Goal: Task Accomplishment & Management: Use online tool/utility

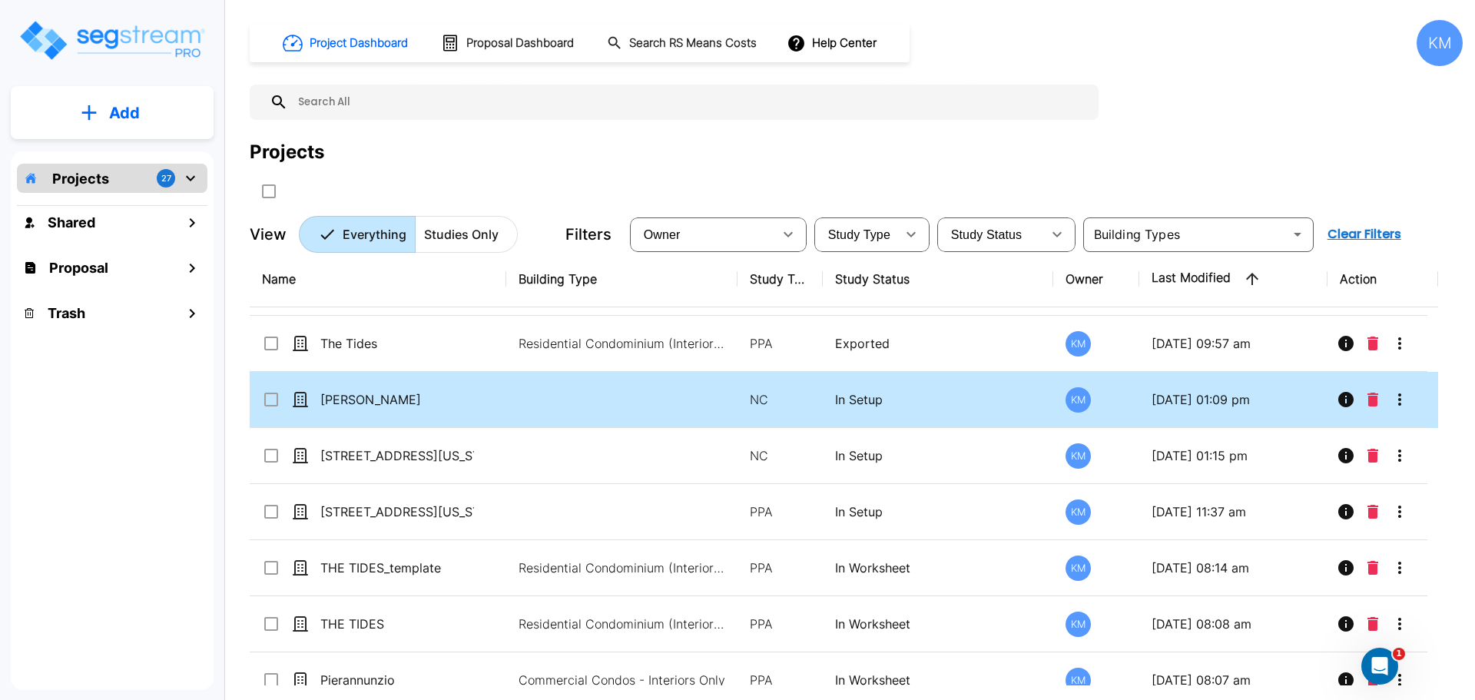
scroll to position [256, 0]
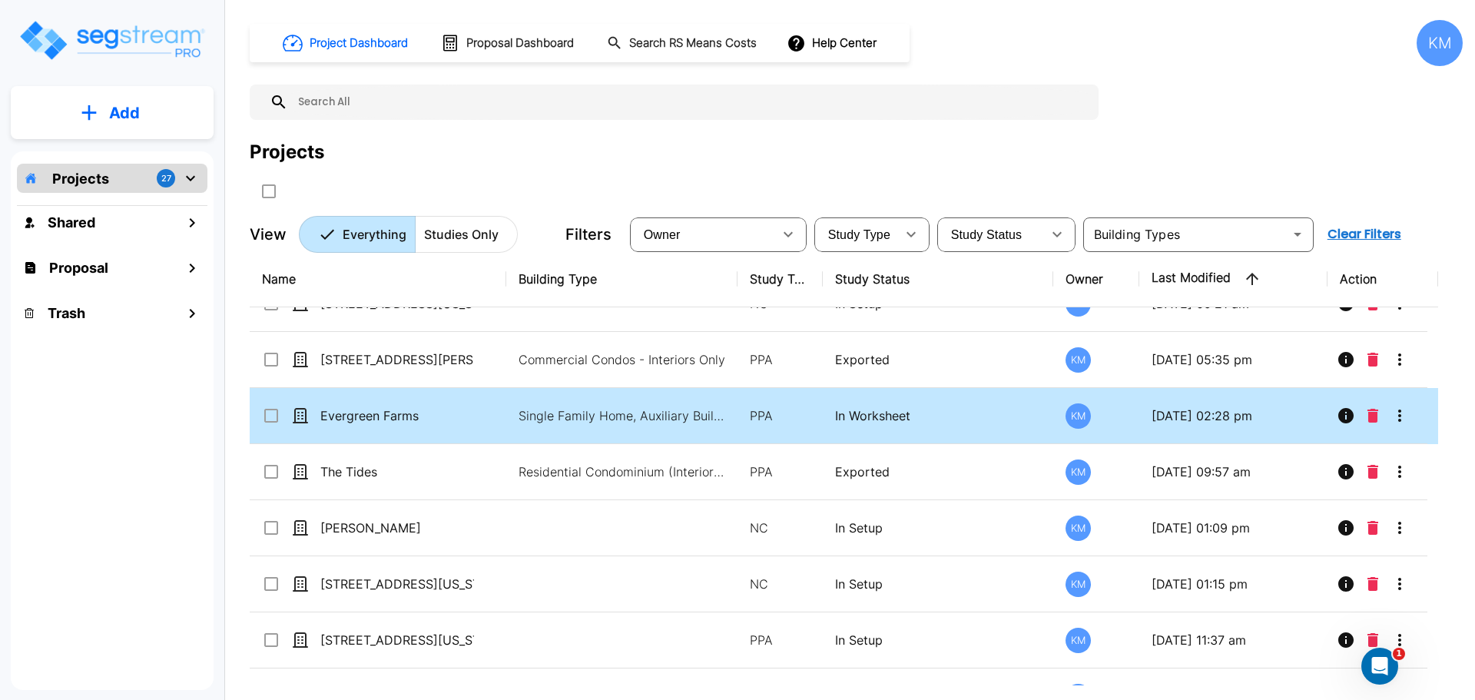
click at [488, 402] on td "Evergreen Farms" at bounding box center [378, 416] width 257 height 56
click at [482, 415] on div "Evergreen Farms" at bounding box center [377, 415] width 231 height 18
click at [938, 411] on p "In Worksheet" at bounding box center [938, 415] width 207 height 18
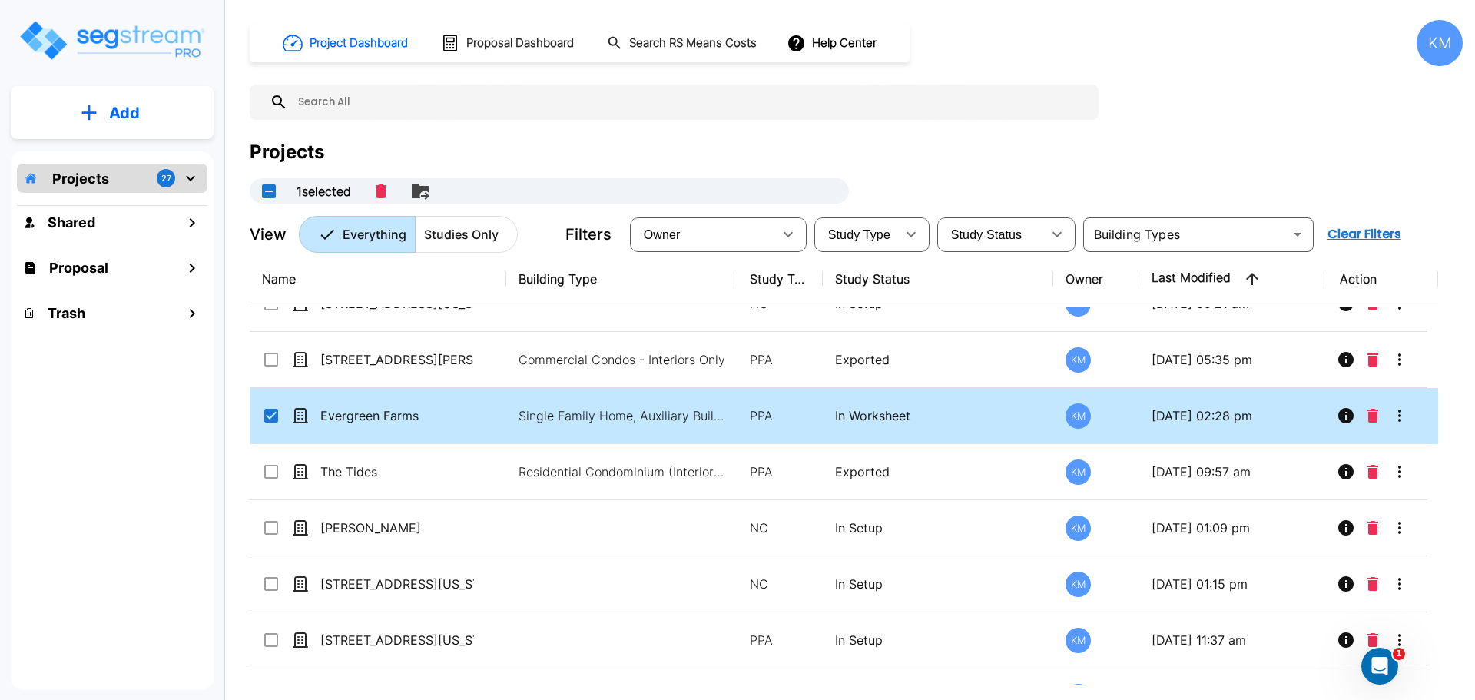
checkbox input "true"
click at [938, 411] on p "In Worksheet" at bounding box center [938, 415] width 207 height 18
click at [1403, 414] on icon "More-Options" at bounding box center [1400, 415] width 18 height 18
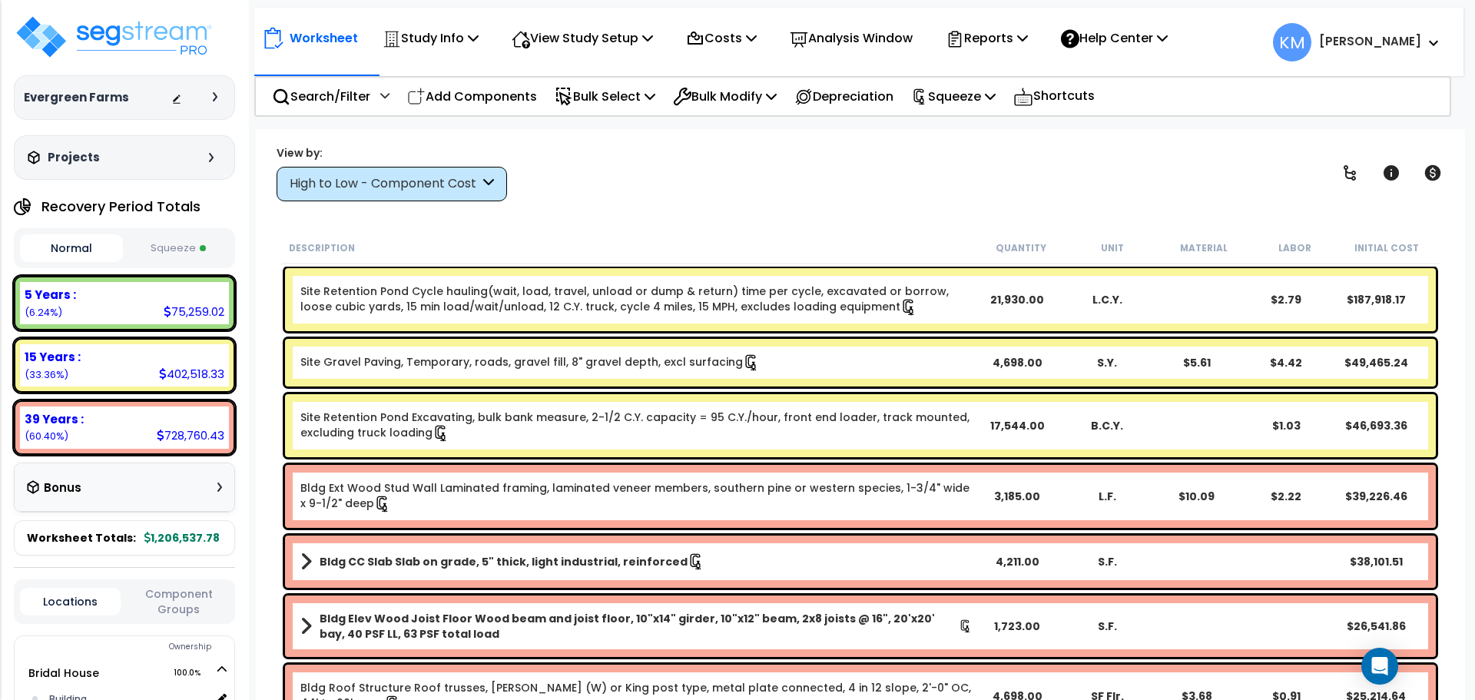
click at [488, 188] on icon at bounding box center [488, 184] width 11 height 18
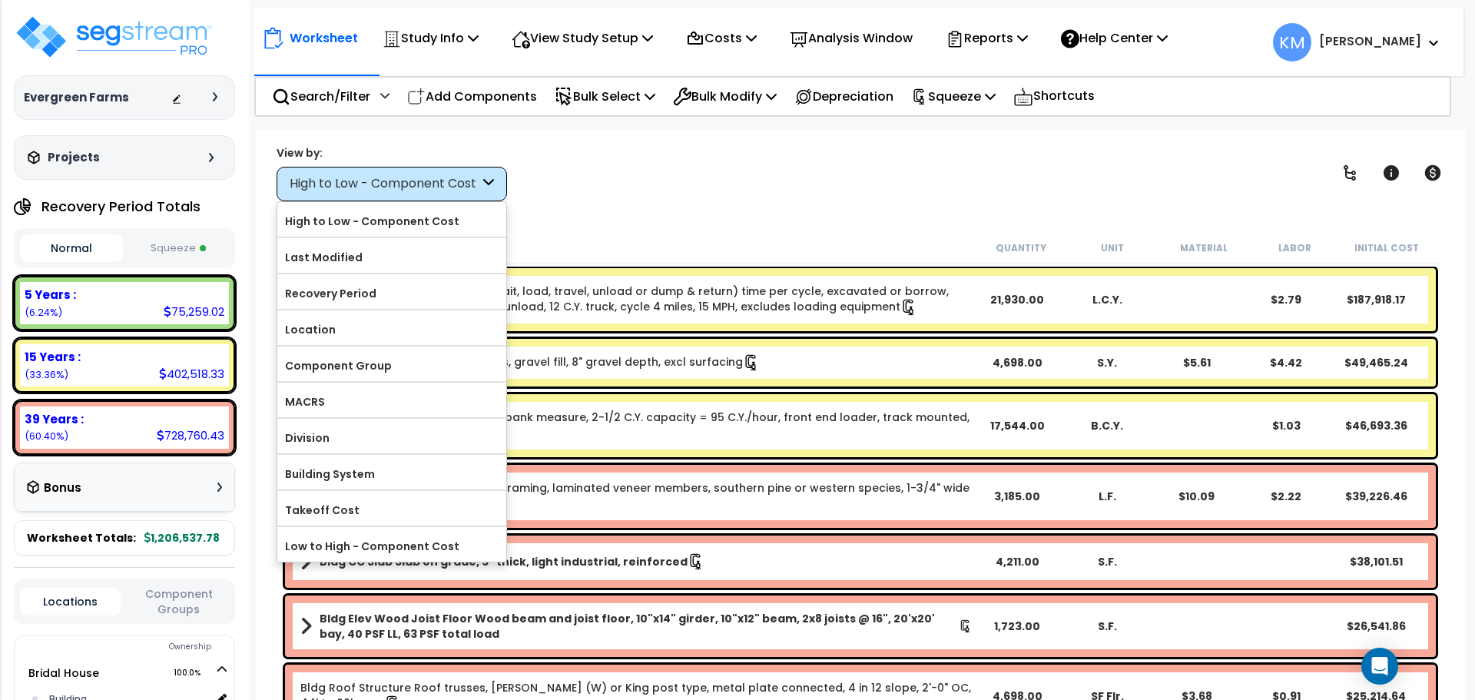
click at [488, 175] on icon at bounding box center [488, 184] width 11 height 18
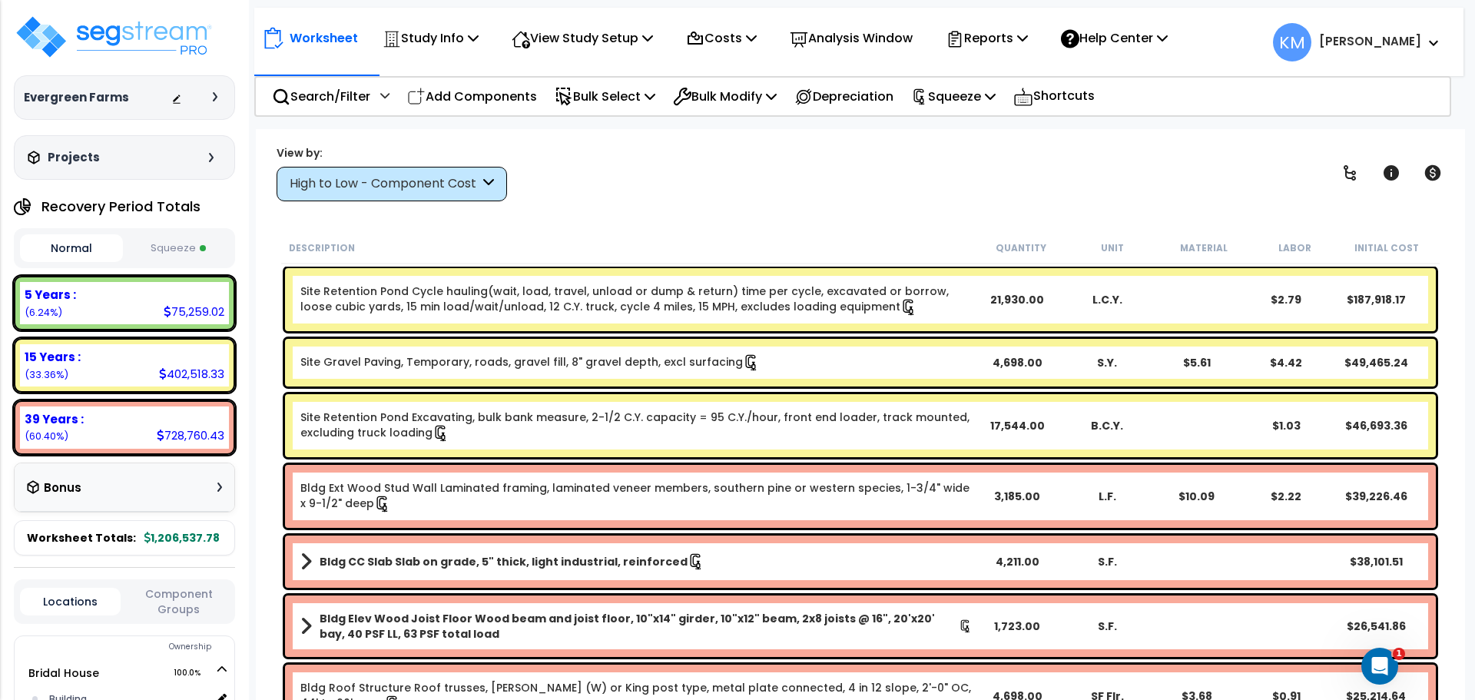
click at [183, 247] on button "Squeeze" at bounding box center [178, 248] width 103 height 27
click at [63, 231] on div "Normal Squeeze" at bounding box center [124, 248] width 221 height 40
click at [85, 249] on button "Normal" at bounding box center [71, 248] width 103 height 27
click at [165, 251] on button "Squeeze" at bounding box center [178, 248] width 103 height 27
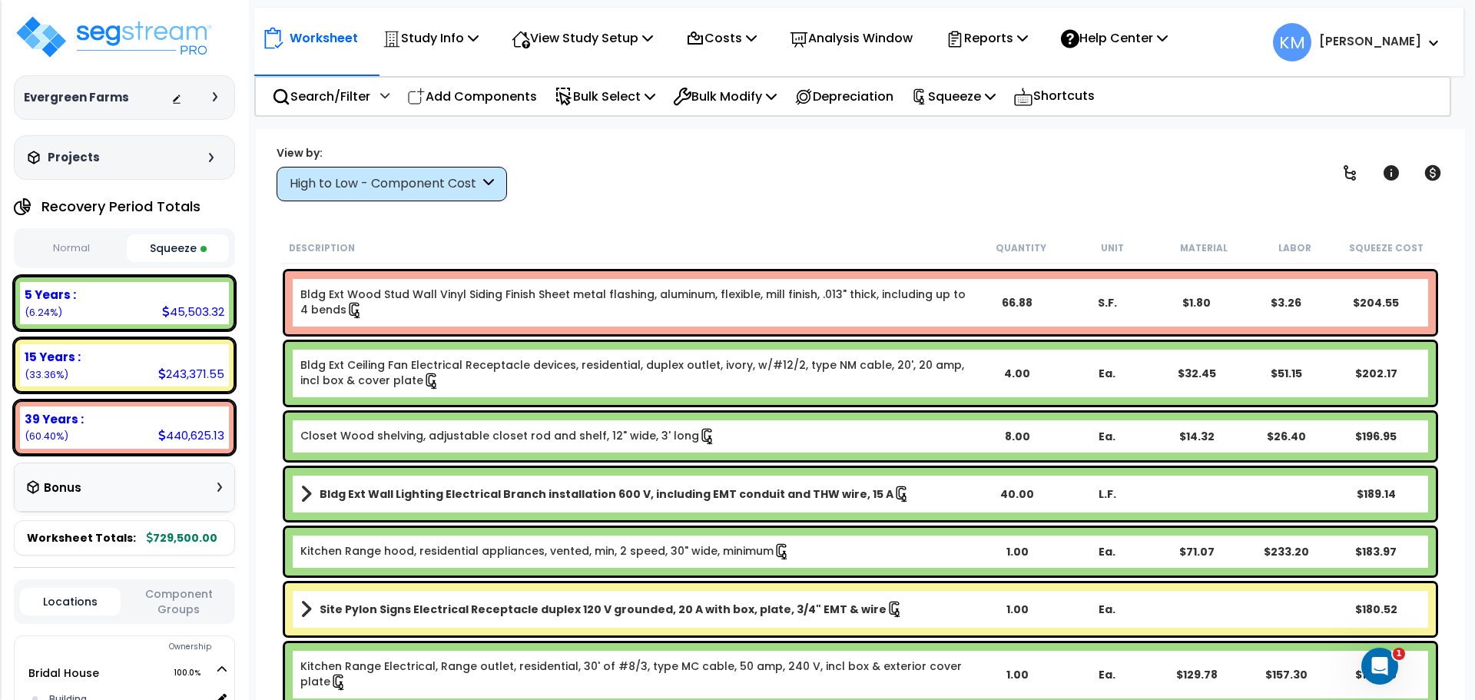
scroll to position [13063, 0]
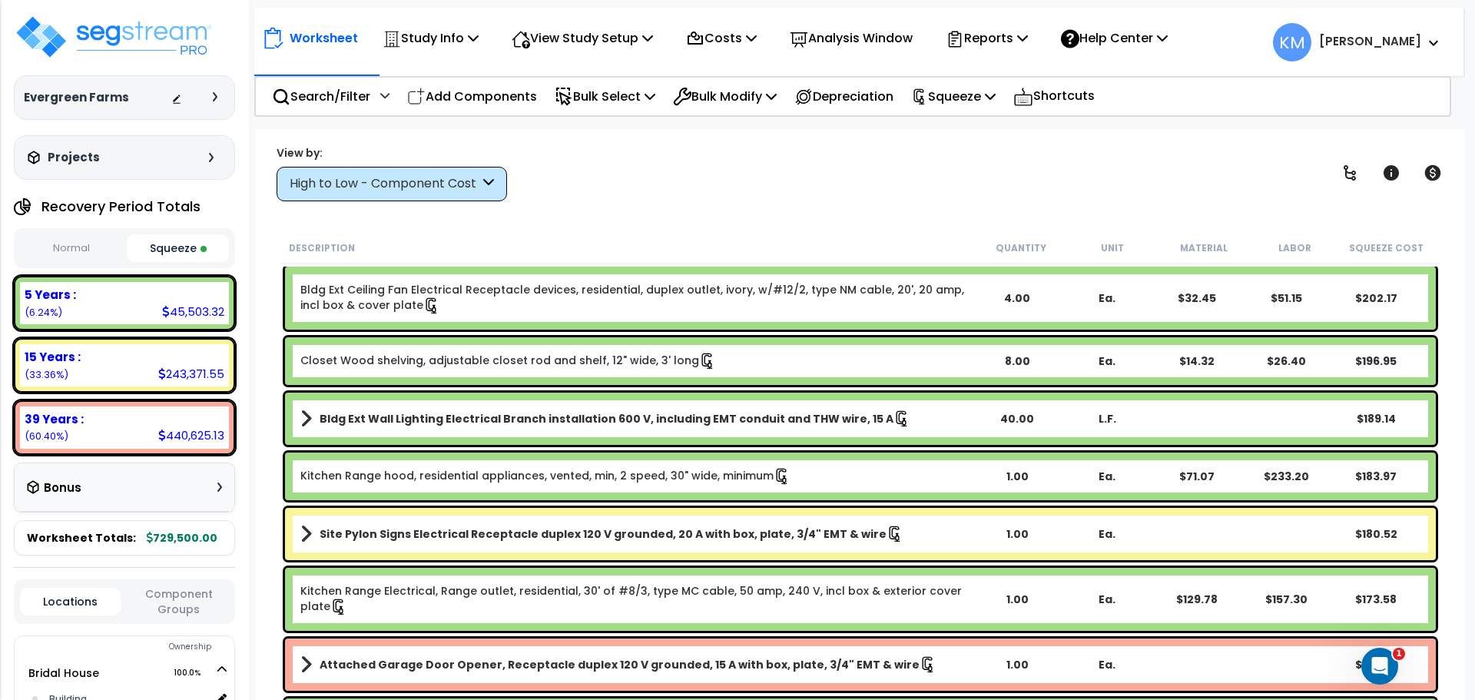
click at [449, 186] on div "High to Low - Component Cost" at bounding box center [385, 184] width 190 height 18
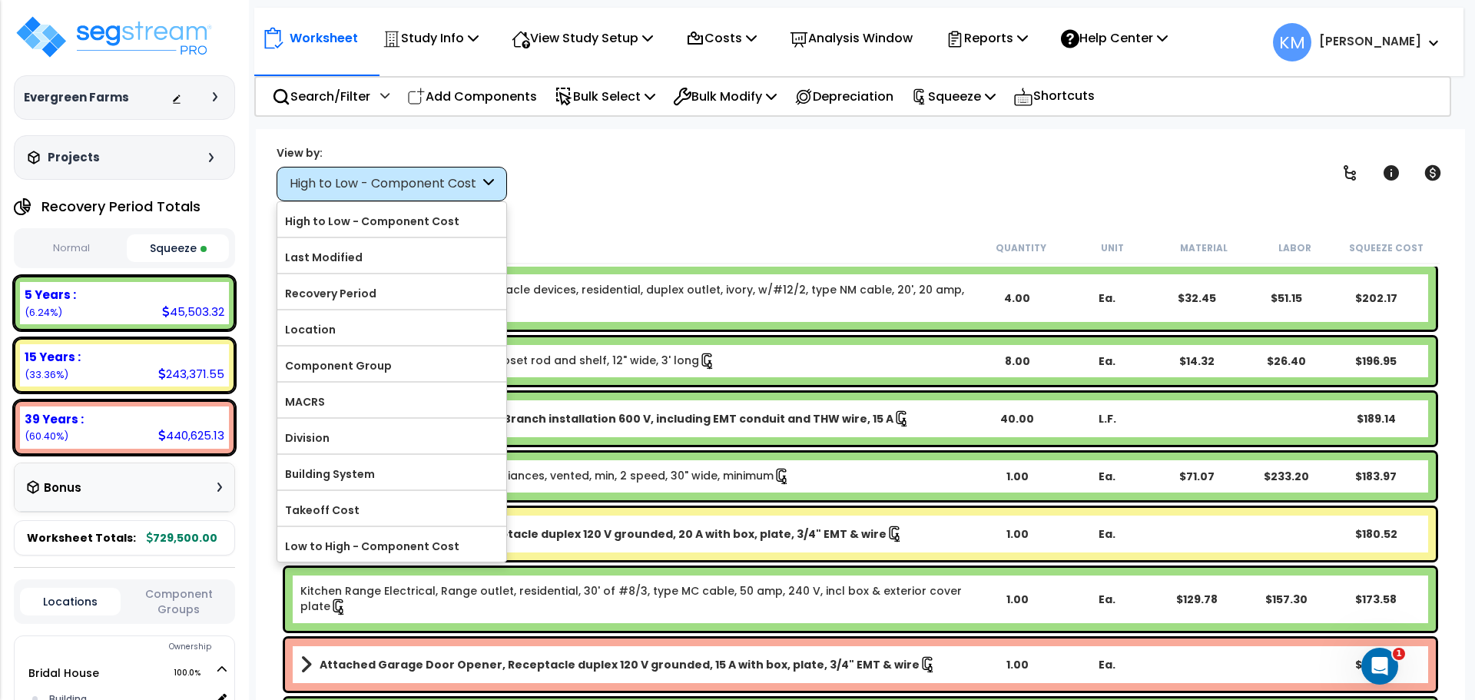
click at [470, 185] on div "High to Low - Component Cost" at bounding box center [385, 184] width 190 height 18
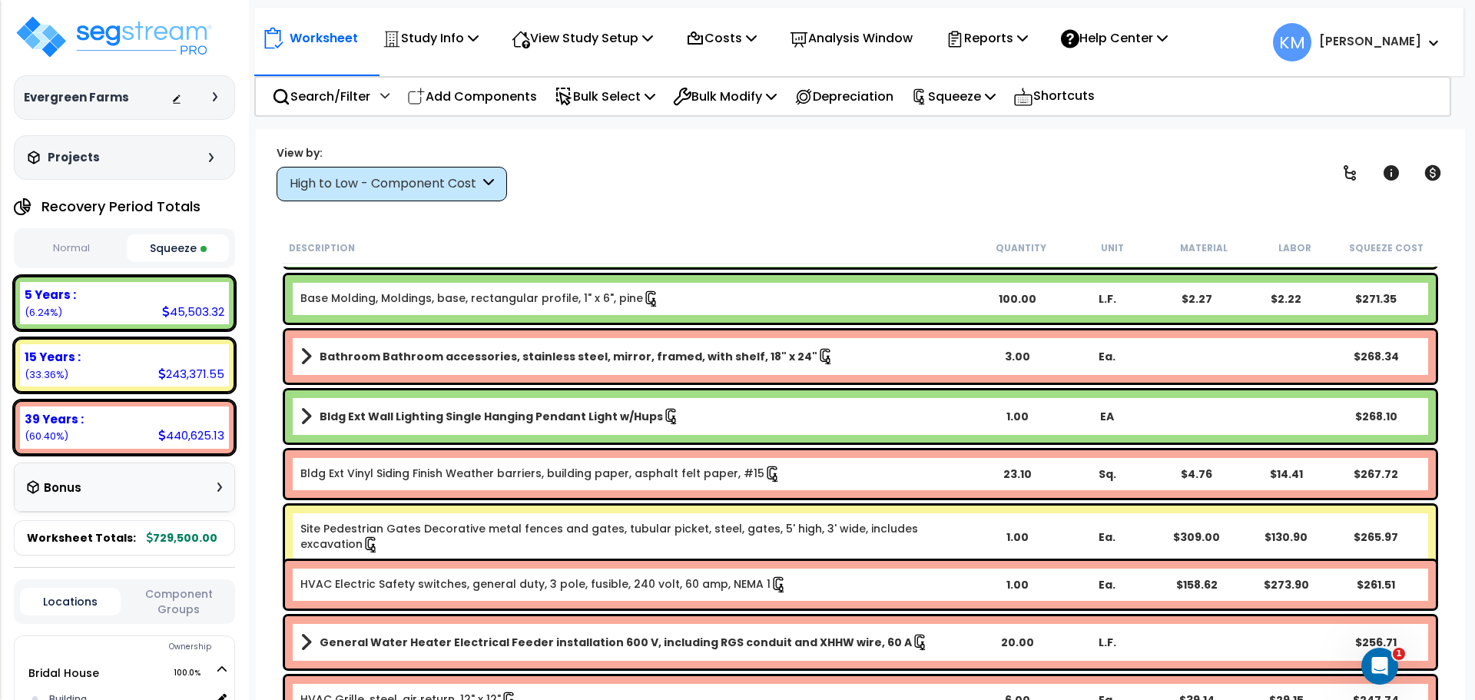
scroll to position [11397, 0]
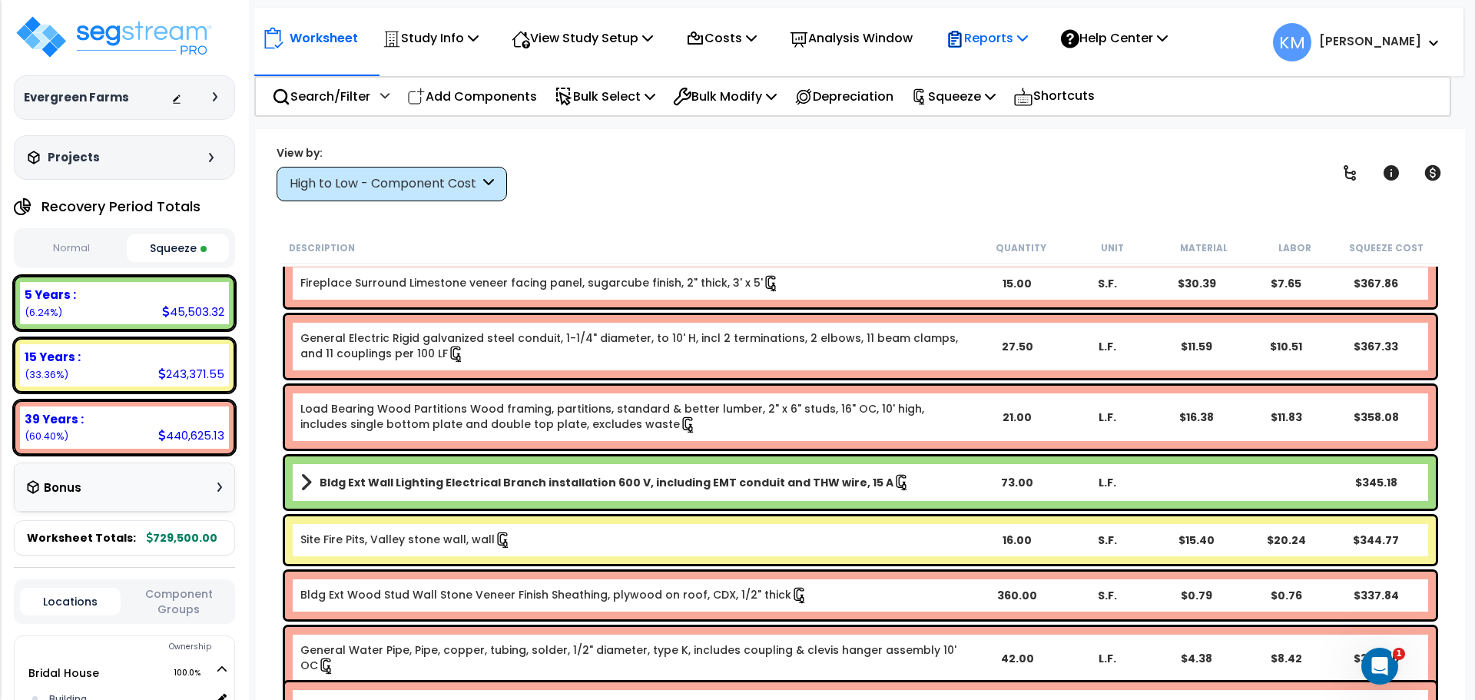
click at [1028, 34] on p "Reports" at bounding box center [987, 38] width 82 height 21
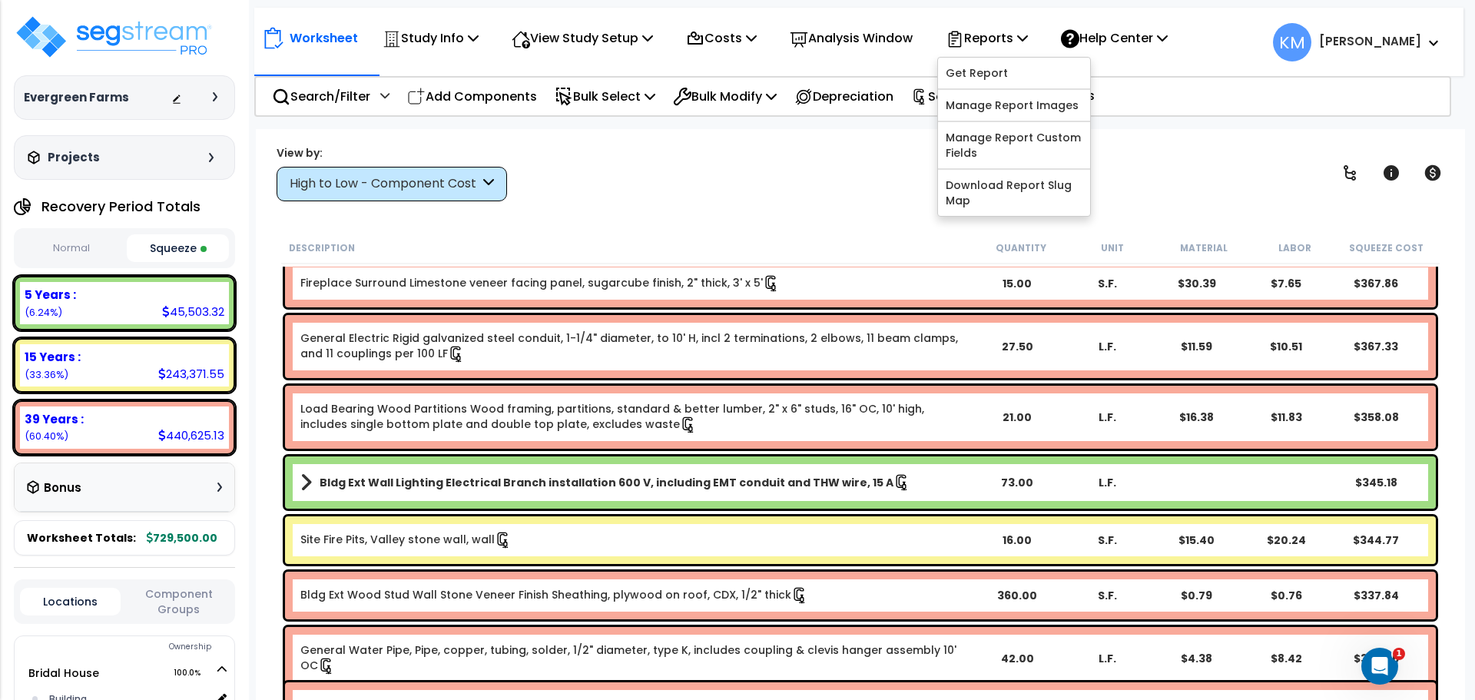
click at [790, 184] on div "View by: High to Low - Component Cost High to Low - Component Cost" at bounding box center [860, 172] width 1179 height 57
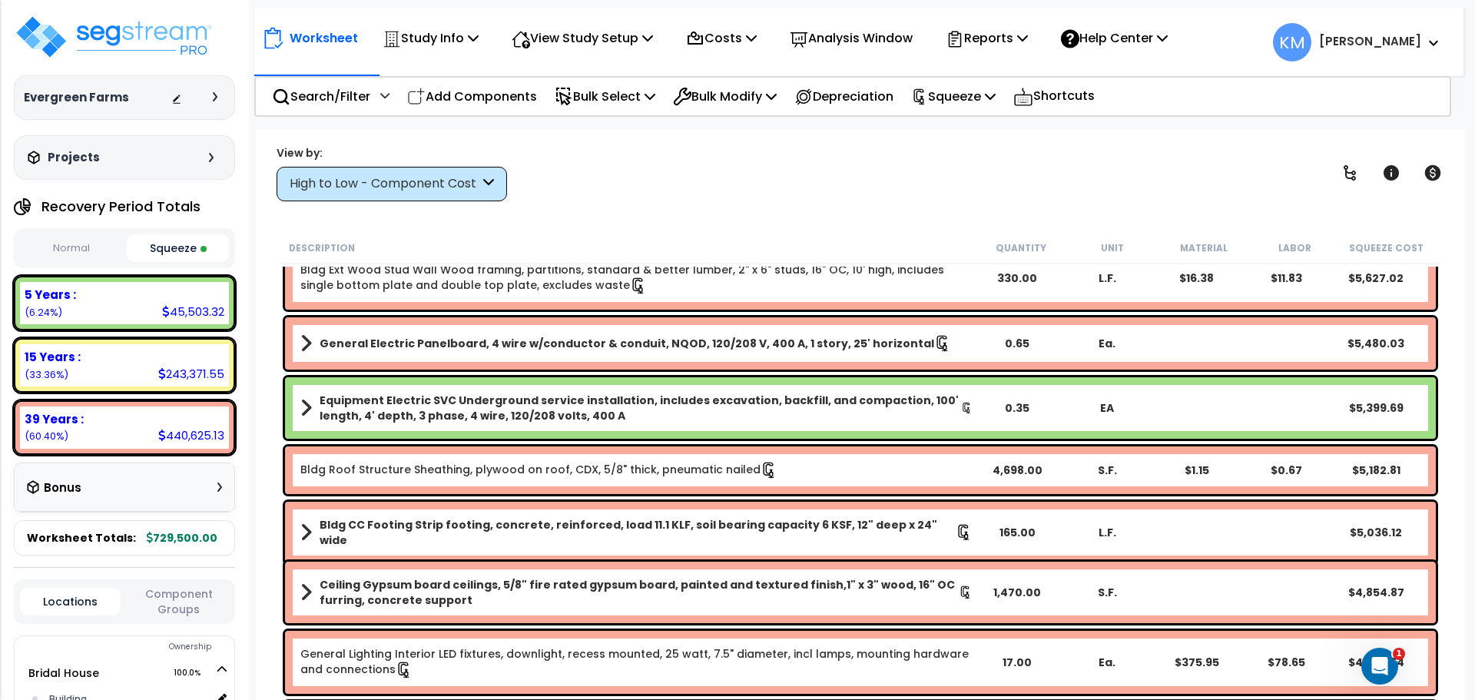
scroll to position [897, 0]
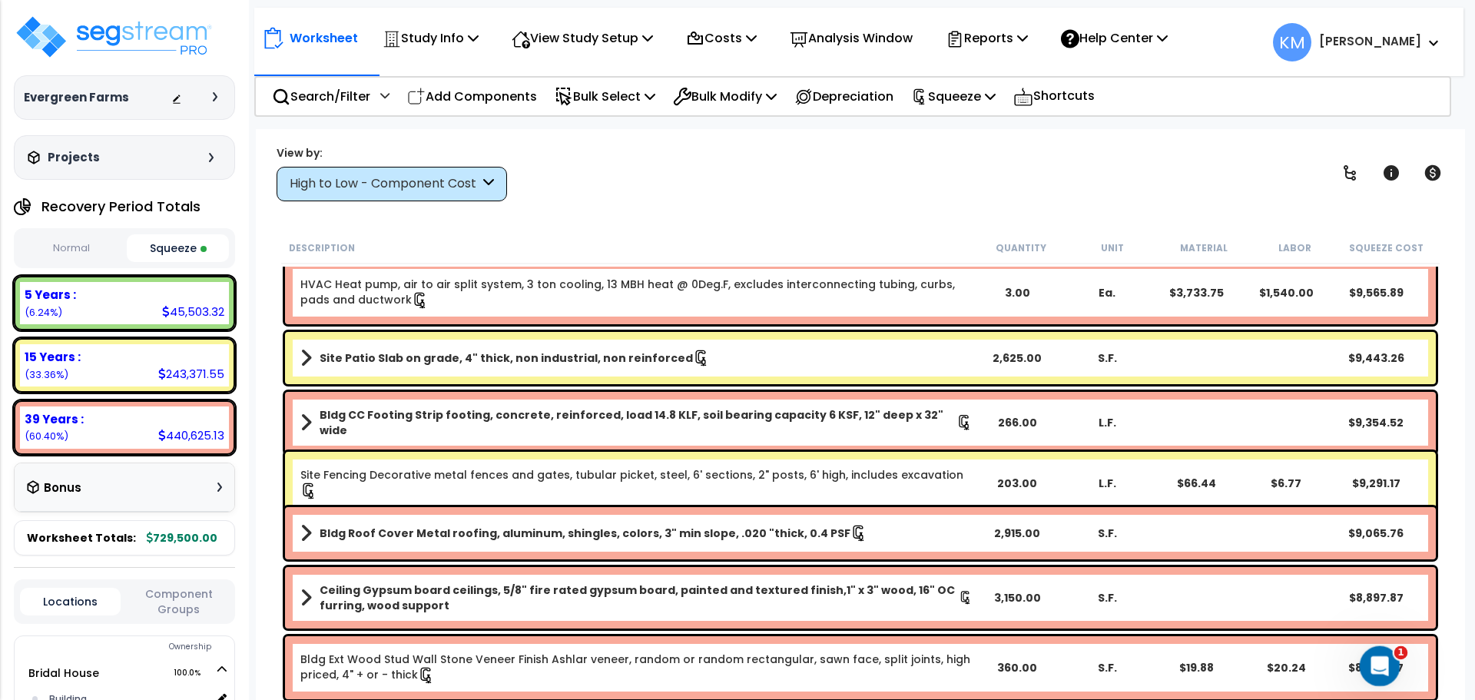
click at [1378, 659] on icon "Open Intercom Messenger" at bounding box center [1377, 664] width 11 height 12
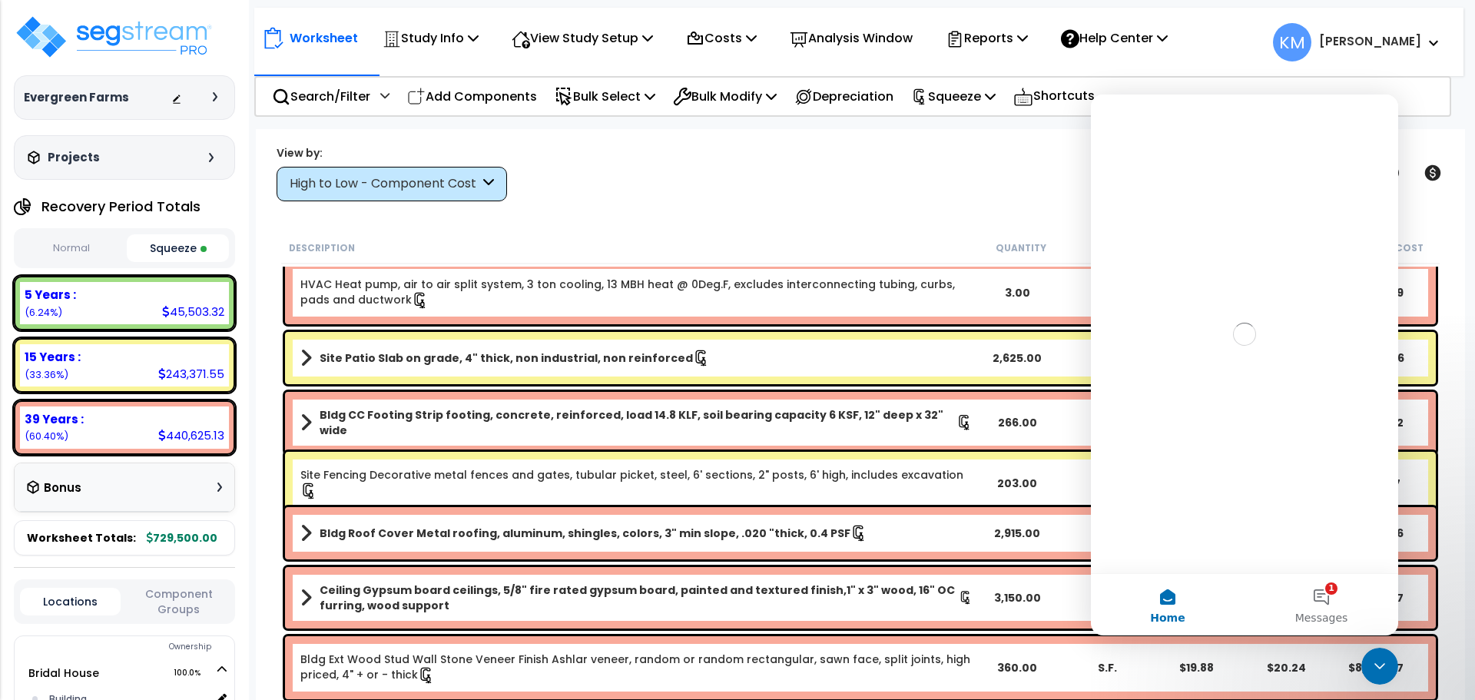
scroll to position [0, 0]
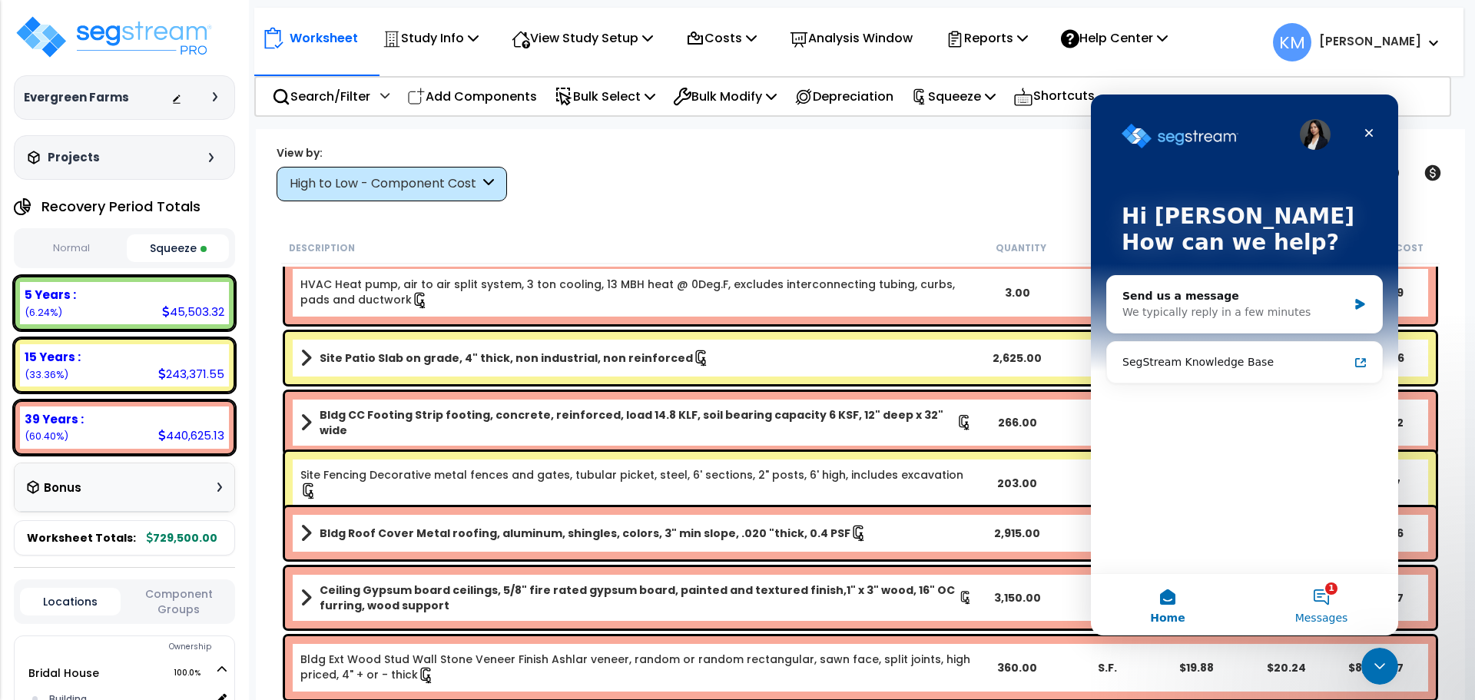
click at [1312, 594] on button "1 Messages" at bounding box center [1322, 604] width 154 height 61
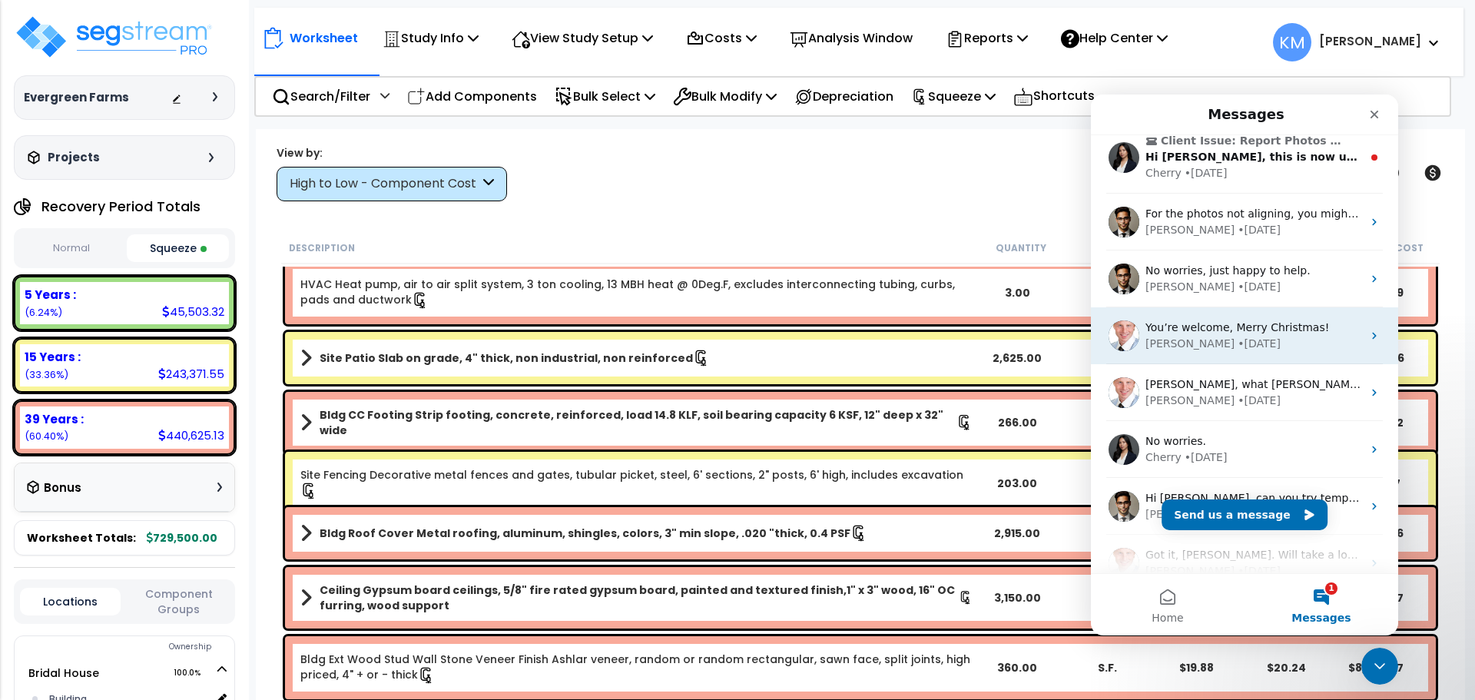
scroll to position [208, 0]
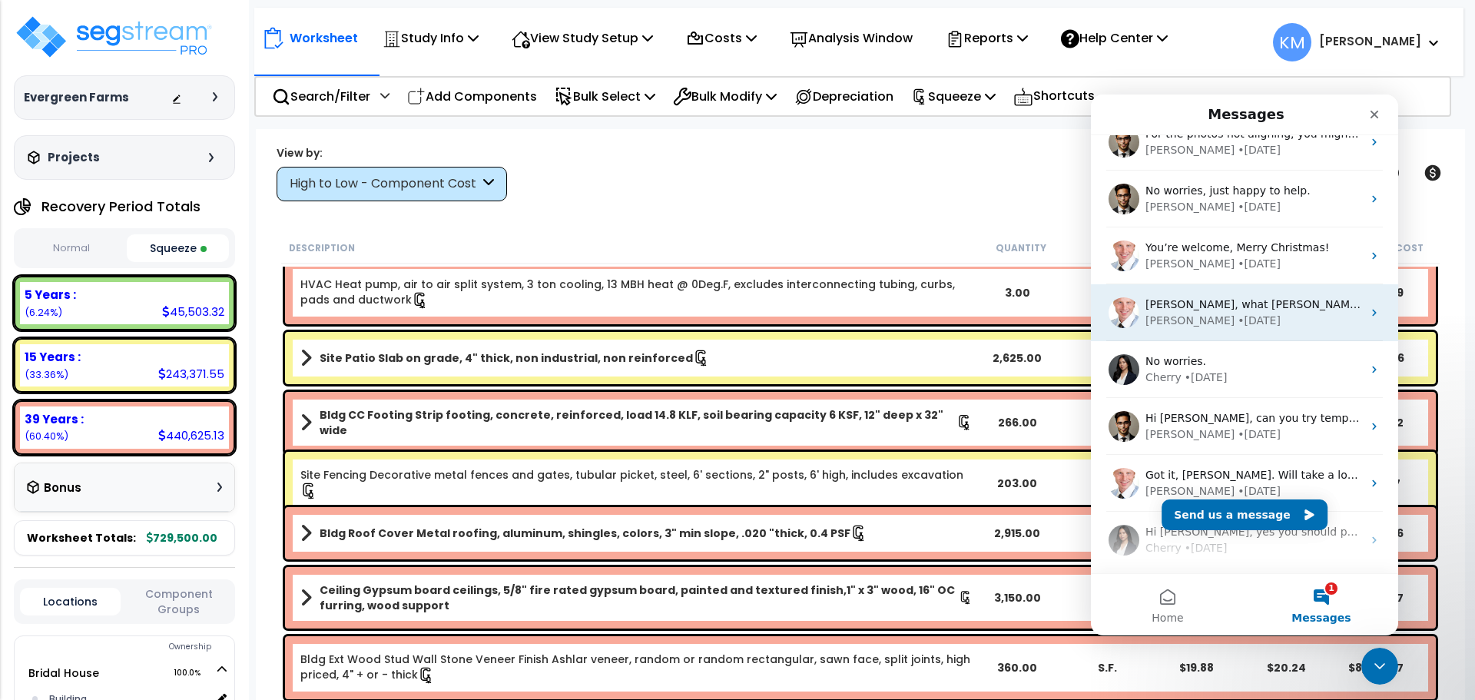
click at [1368, 315] on icon "Intercom messenger" at bounding box center [1374, 313] width 12 height 12
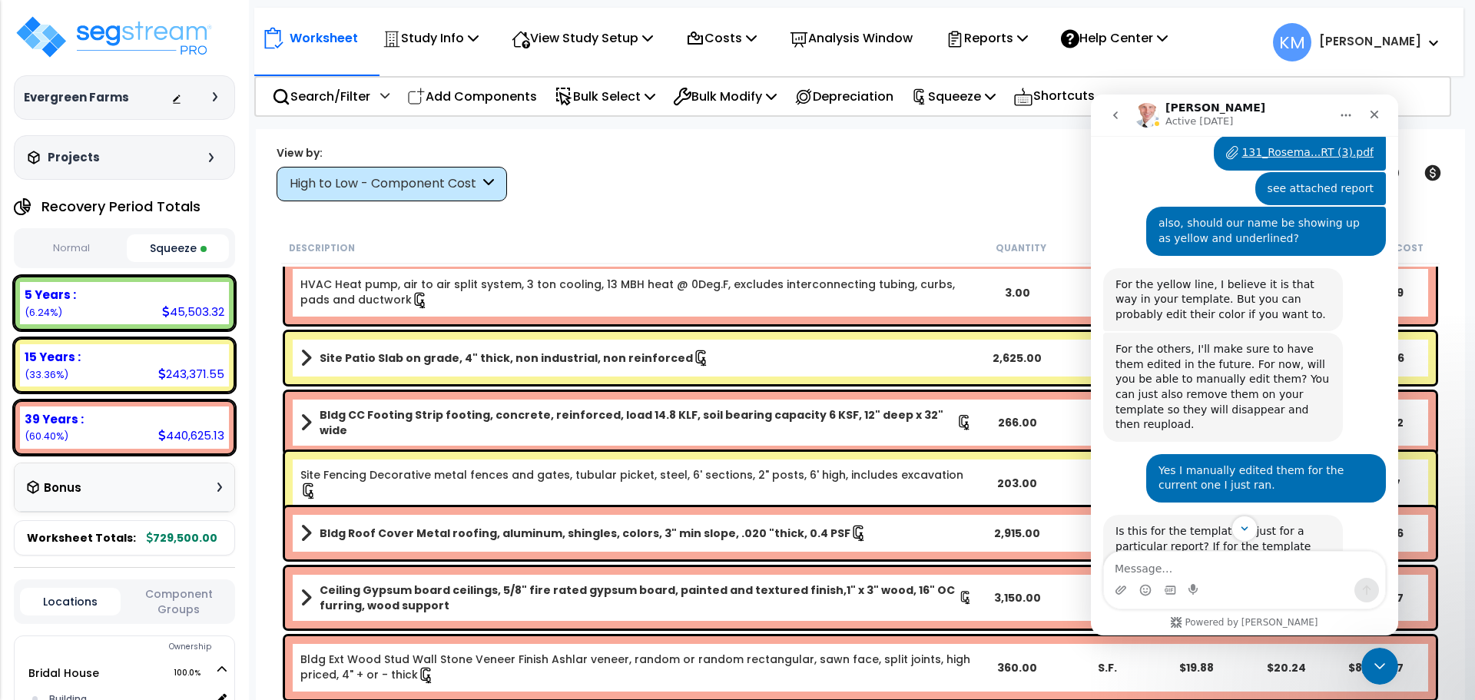
scroll to position [1982, 0]
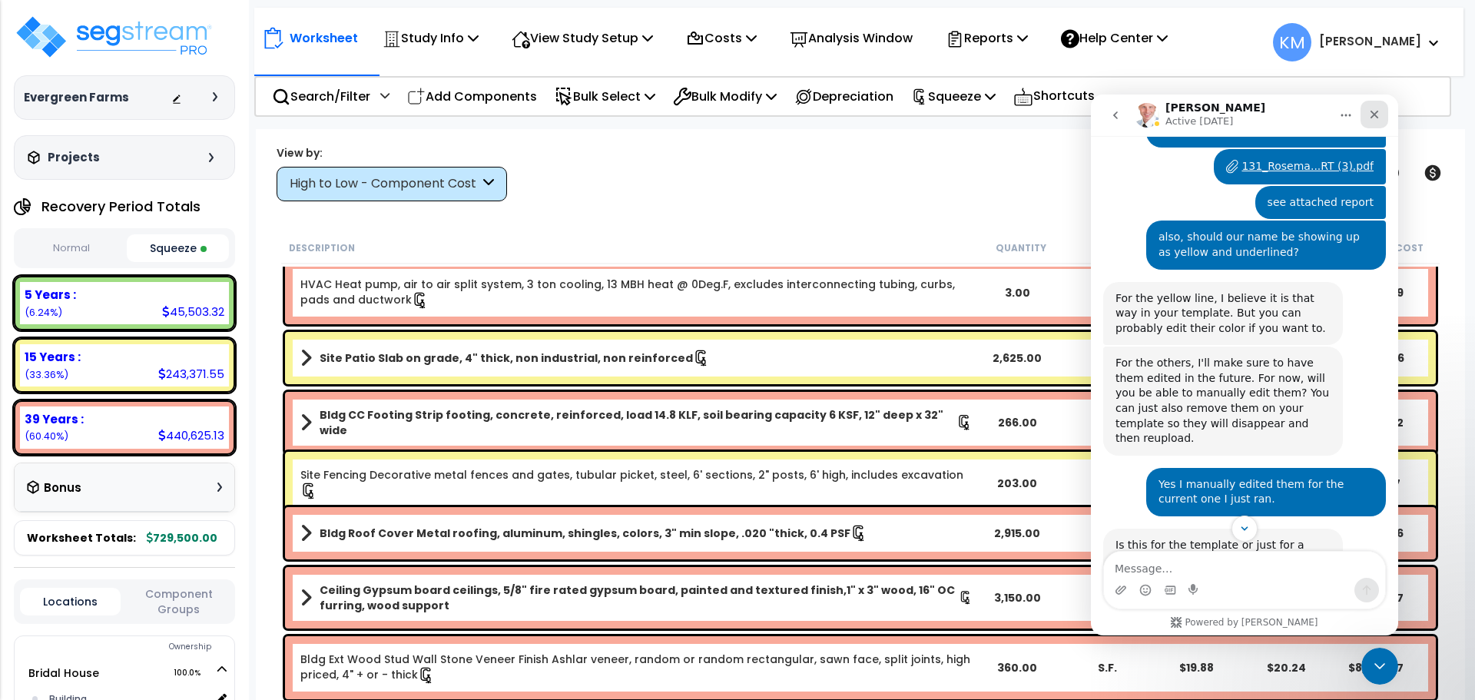
click at [1376, 119] on icon "Close" at bounding box center [1374, 114] width 12 height 12
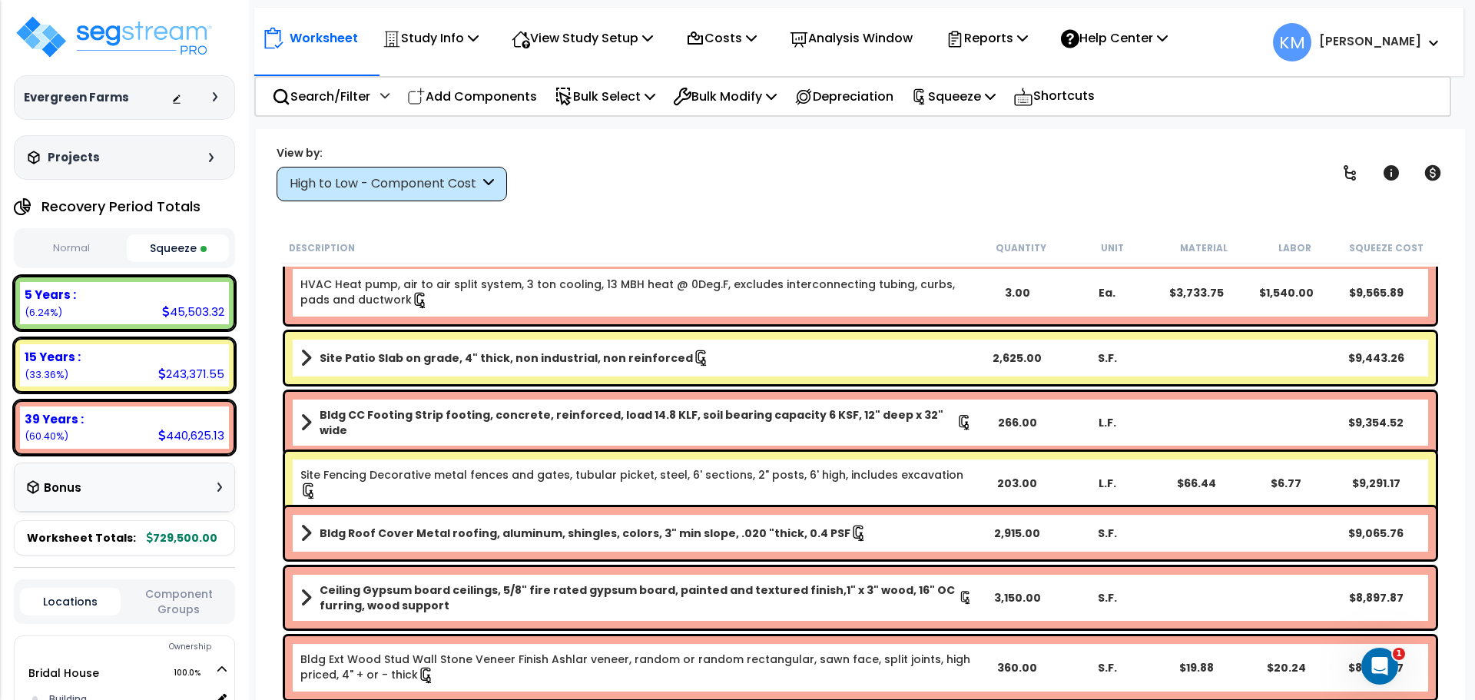
scroll to position [2495, 0]
